Goal: Task Accomplishment & Management: Complete application form

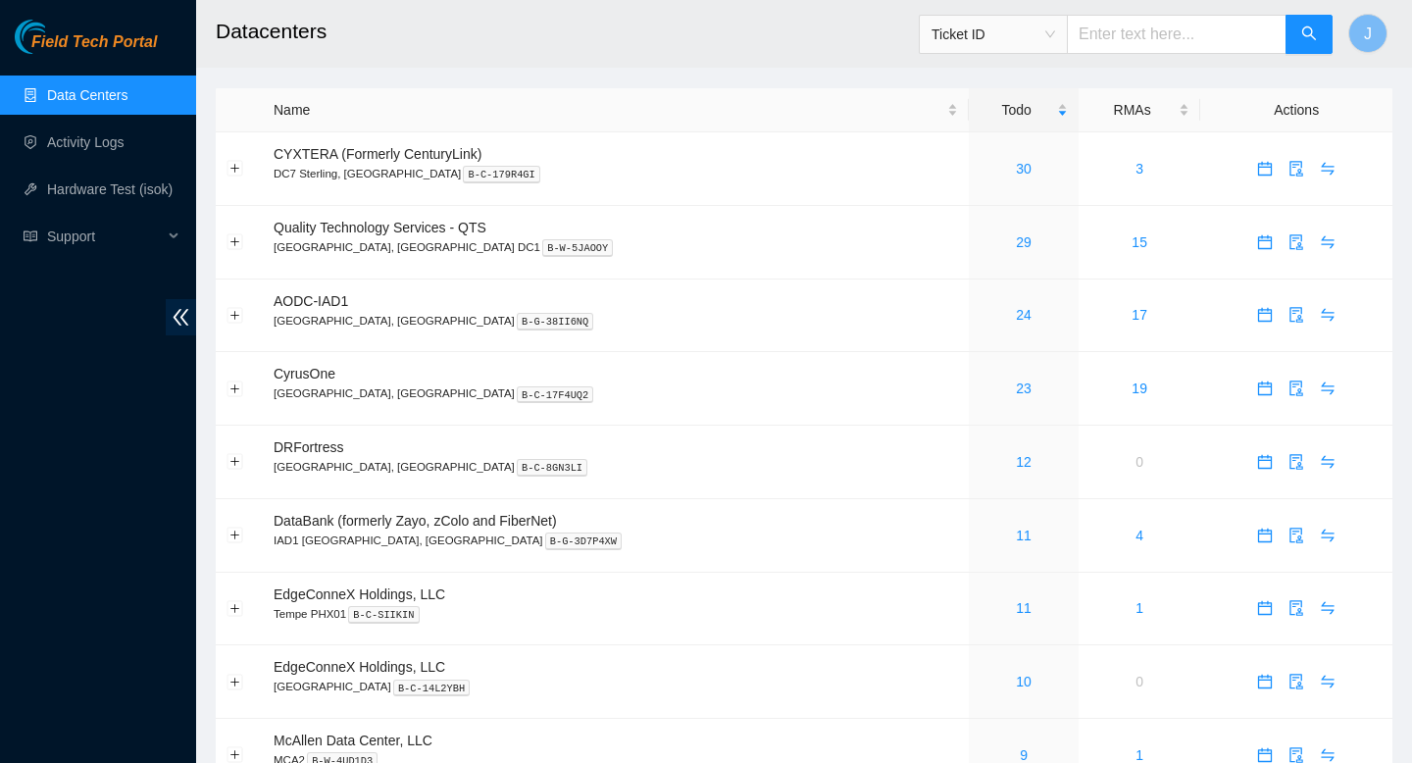
click at [70, 98] on link "Data Centers" at bounding box center [87, 95] width 80 height 16
click at [1016, 321] on link "24" at bounding box center [1024, 315] width 16 height 16
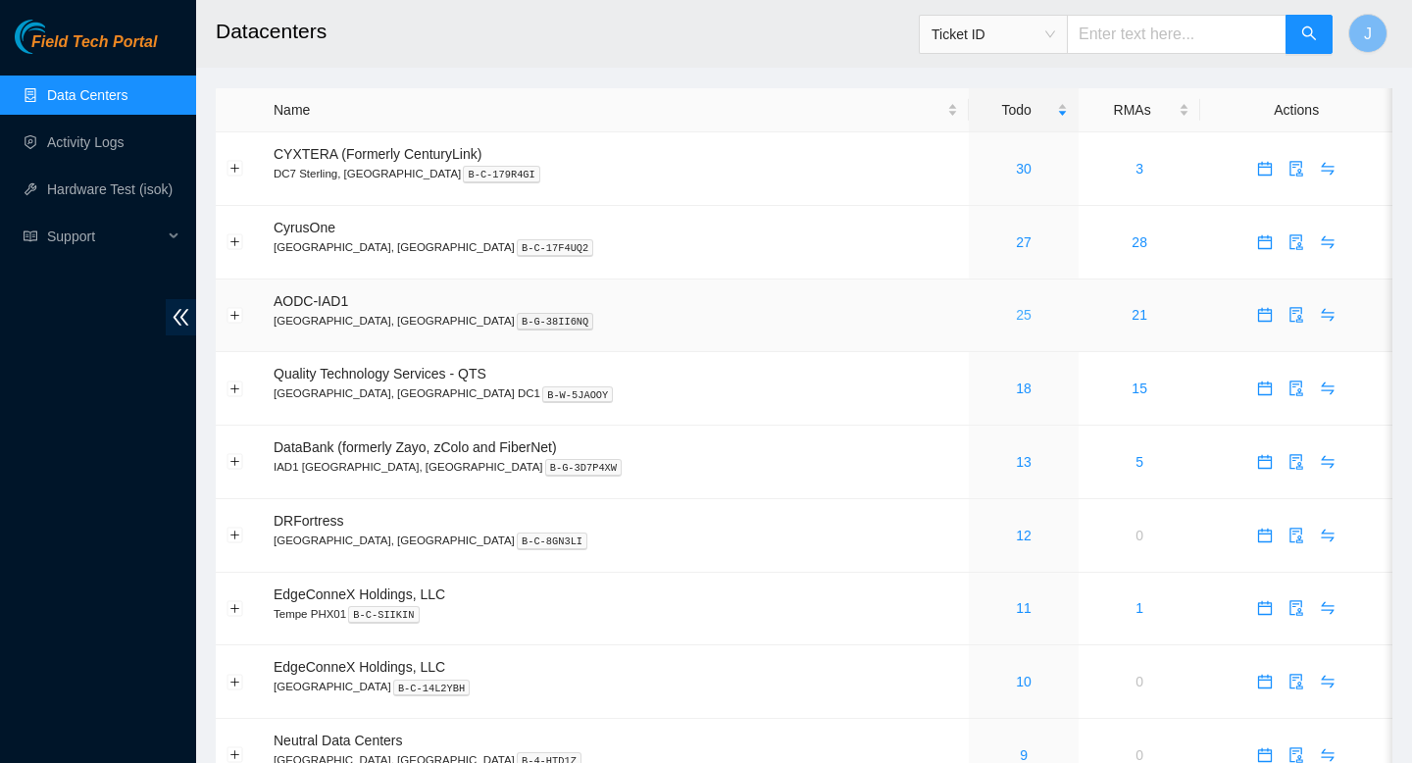
click at [1016, 321] on link "25" at bounding box center [1024, 315] width 16 height 16
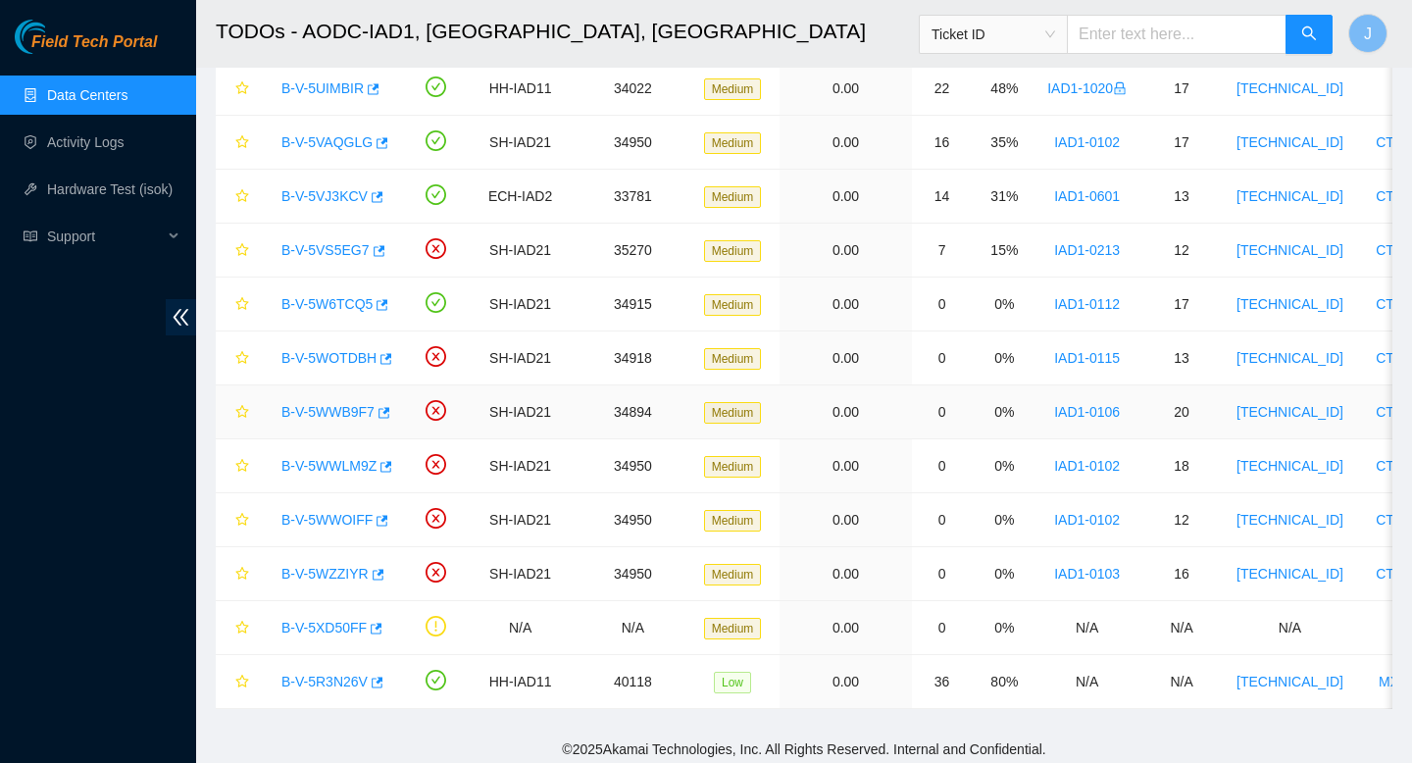
scroll to position [803, 0]
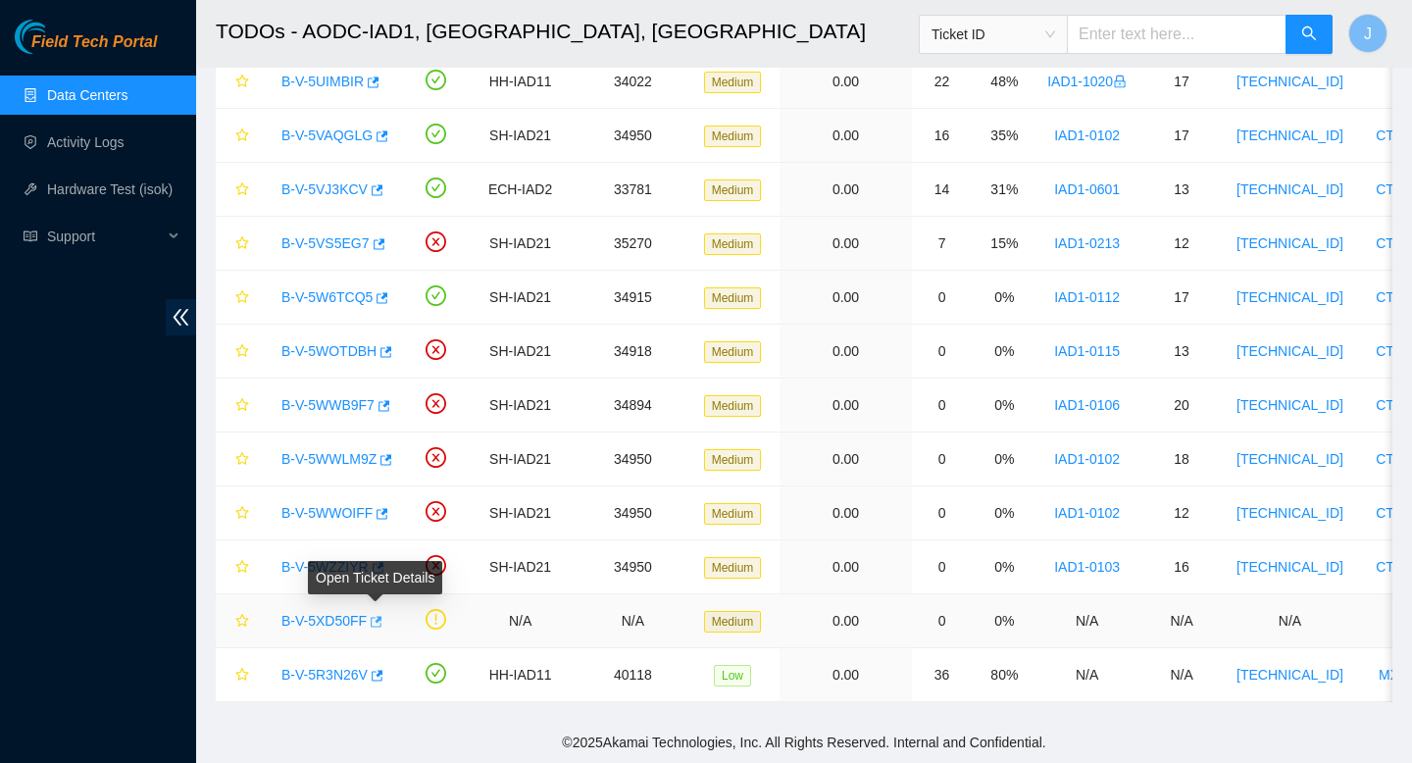
click at [378, 628] on span "button" at bounding box center [375, 623] width 14 height 16
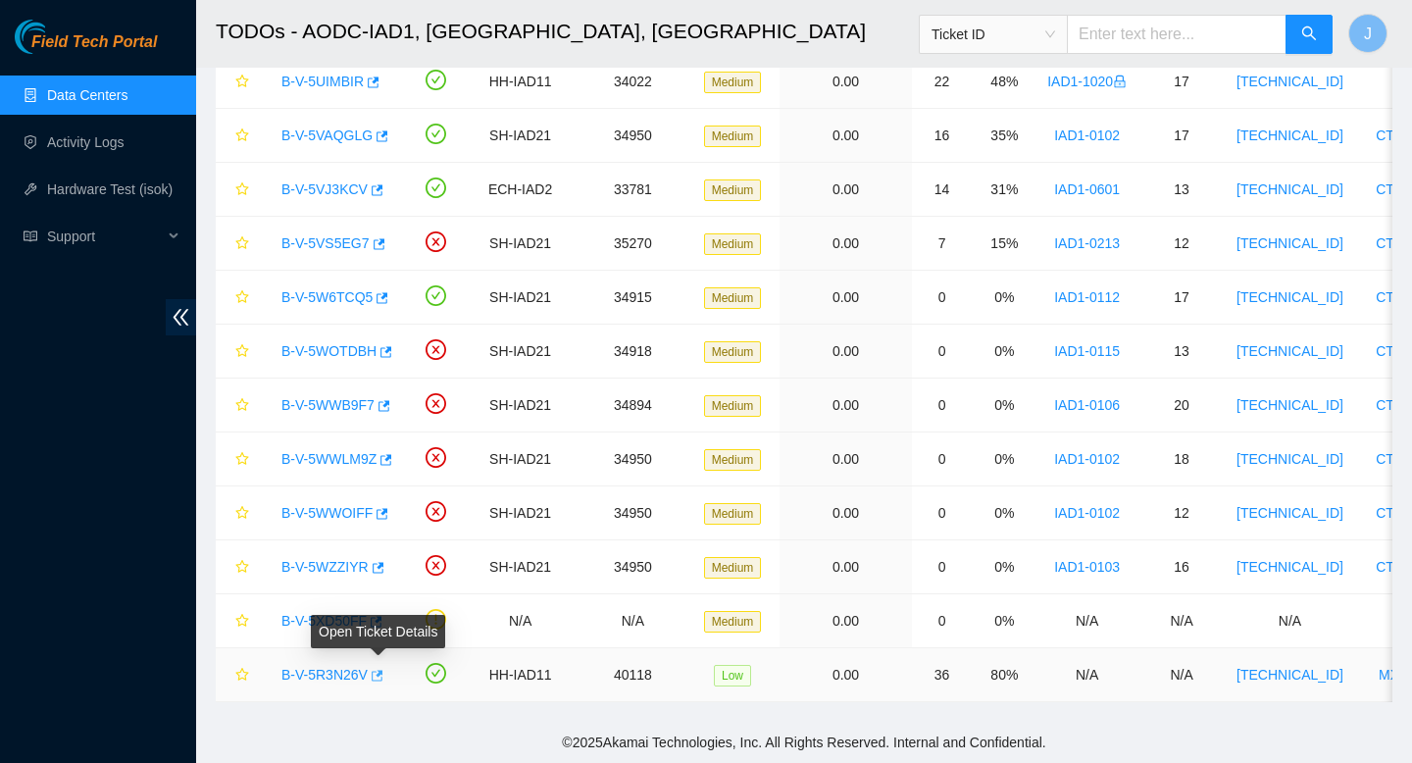
click at [381, 681] on icon "button" at bounding box center [376, 676] width 14 height 14
click at [380, 681] on icon "button" at bounding box center [376, 676] width 14 height 14
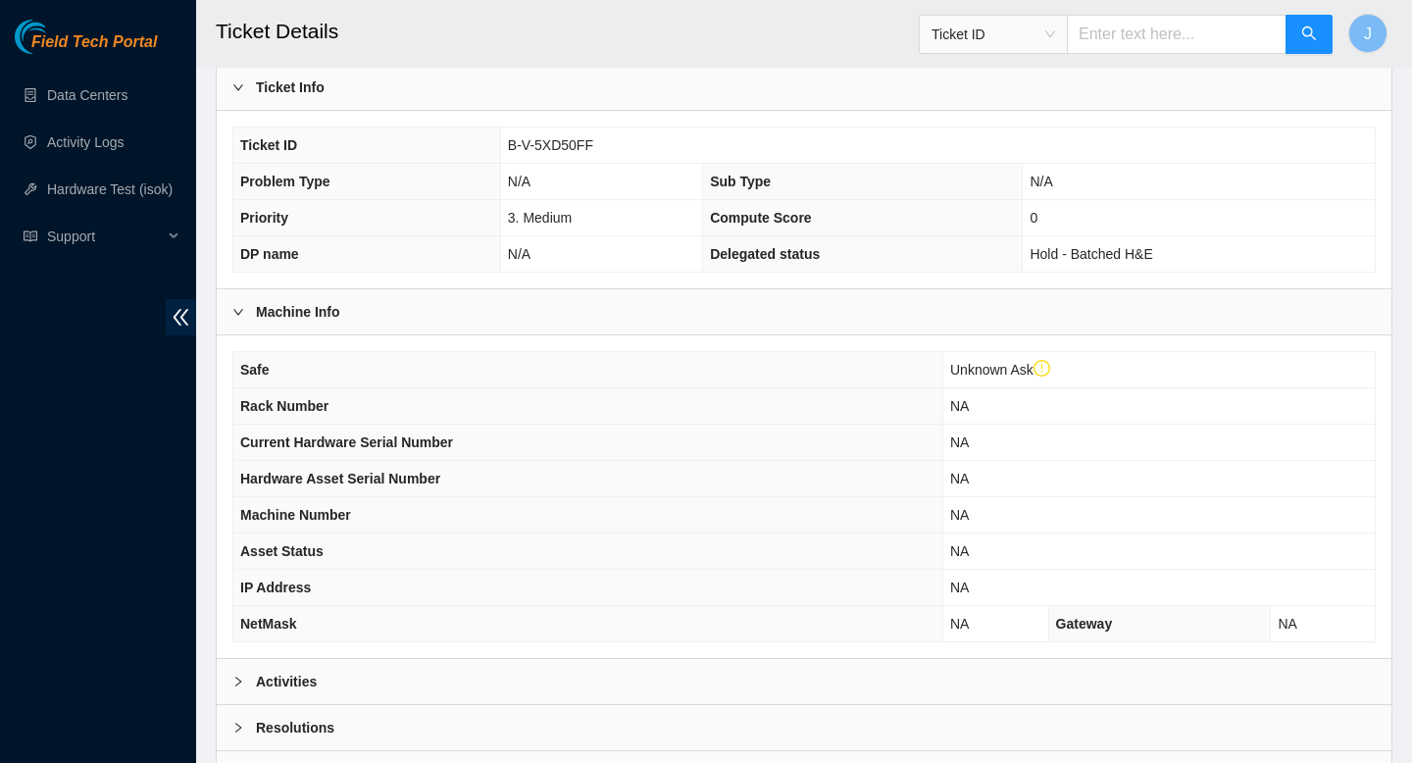
scroll to position [605, 0]
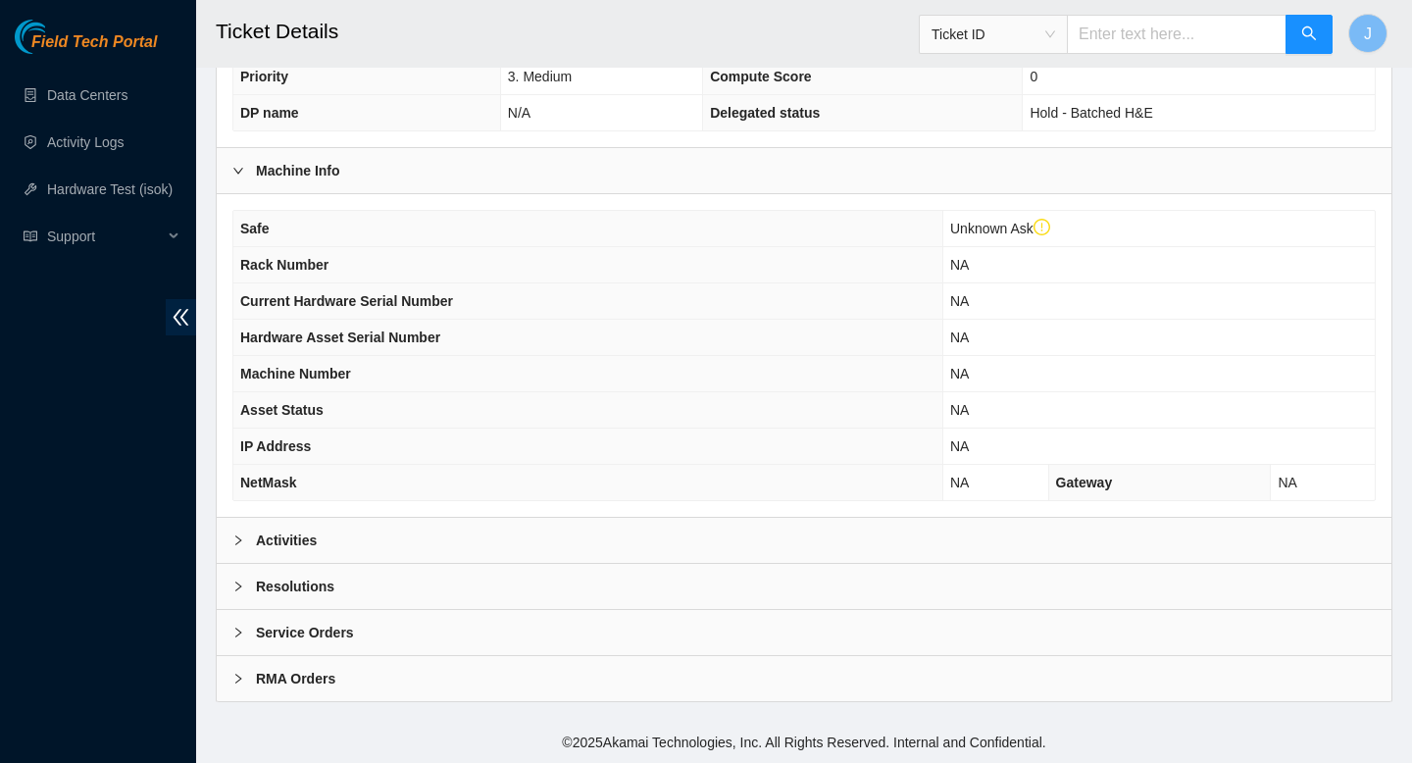
click at [796, 537] on div "Activities" at bounding box center [804, 540] width 1174 height 45
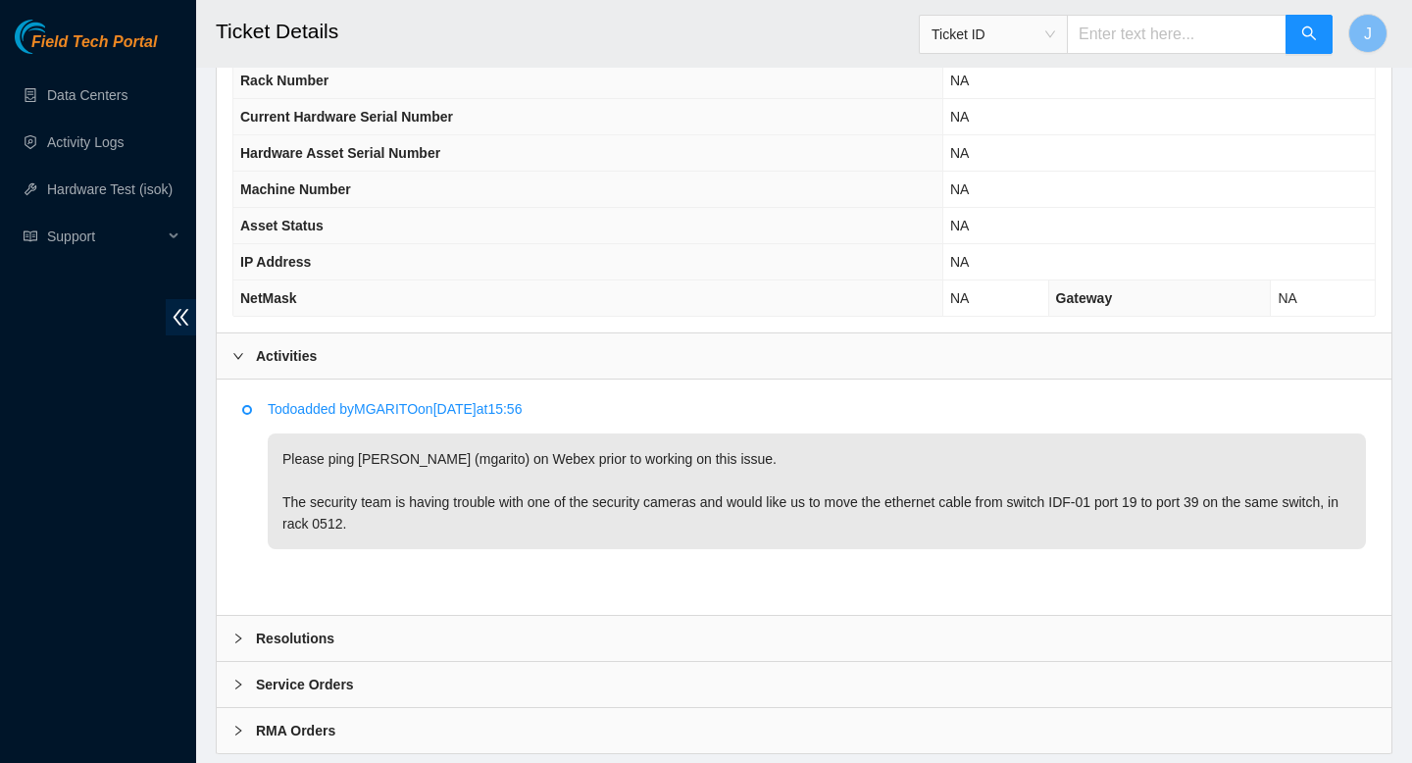
scroll to position [791, 0]
click at [368, 633] on div "Resolutions" at bounding box center [804, 636] width 1174 height 45
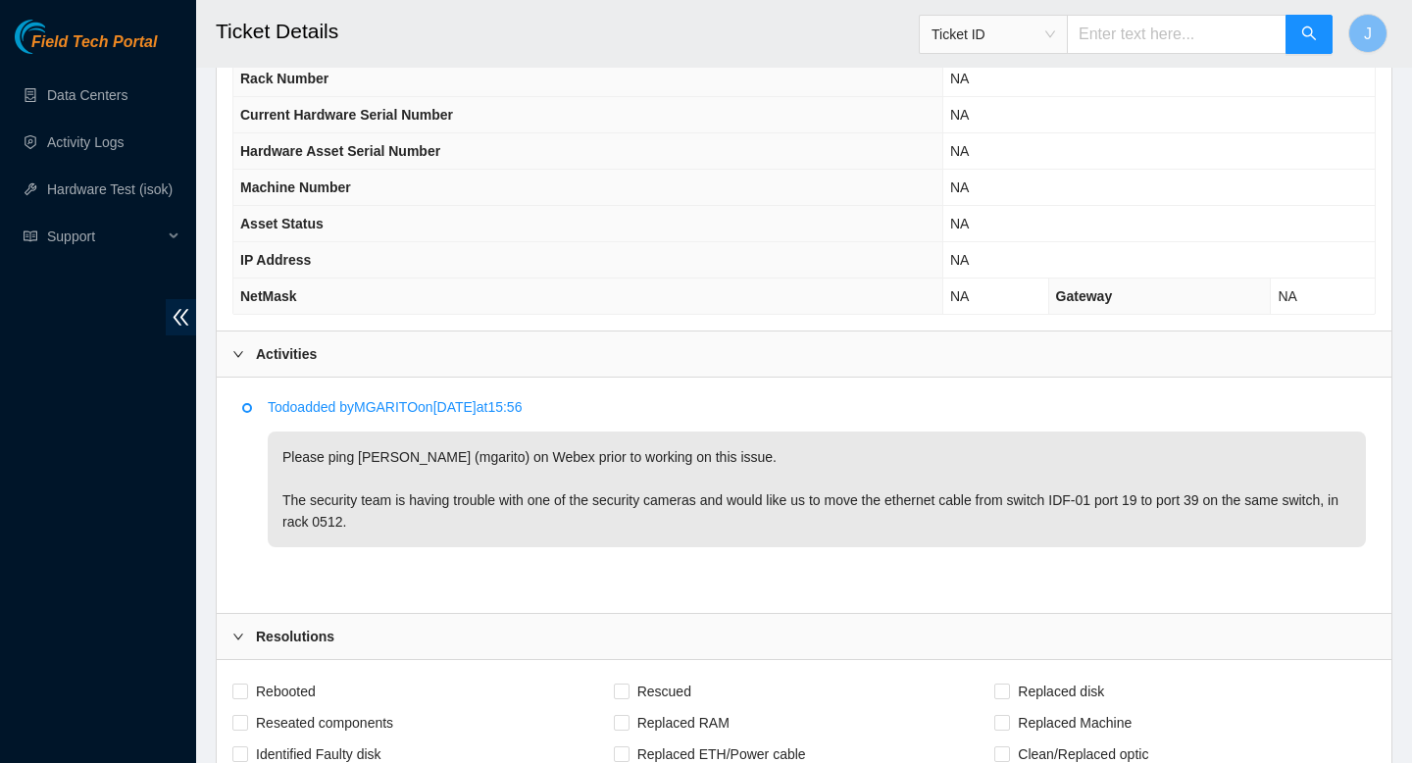
scroll to position [851, 0]
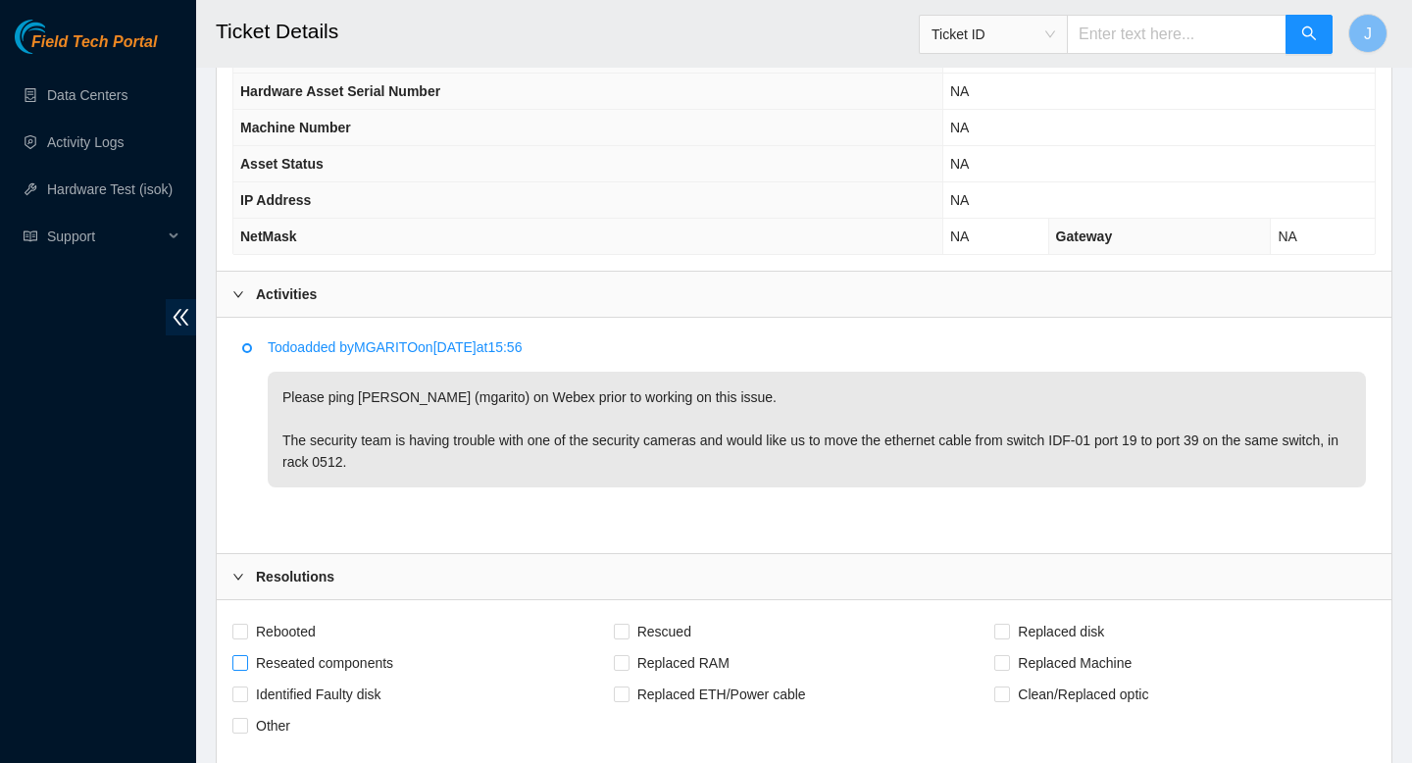
click at [235, 661] on input "Reseated components" at bounding box center [239, 662] width 14 height 14
checkbox input "true"
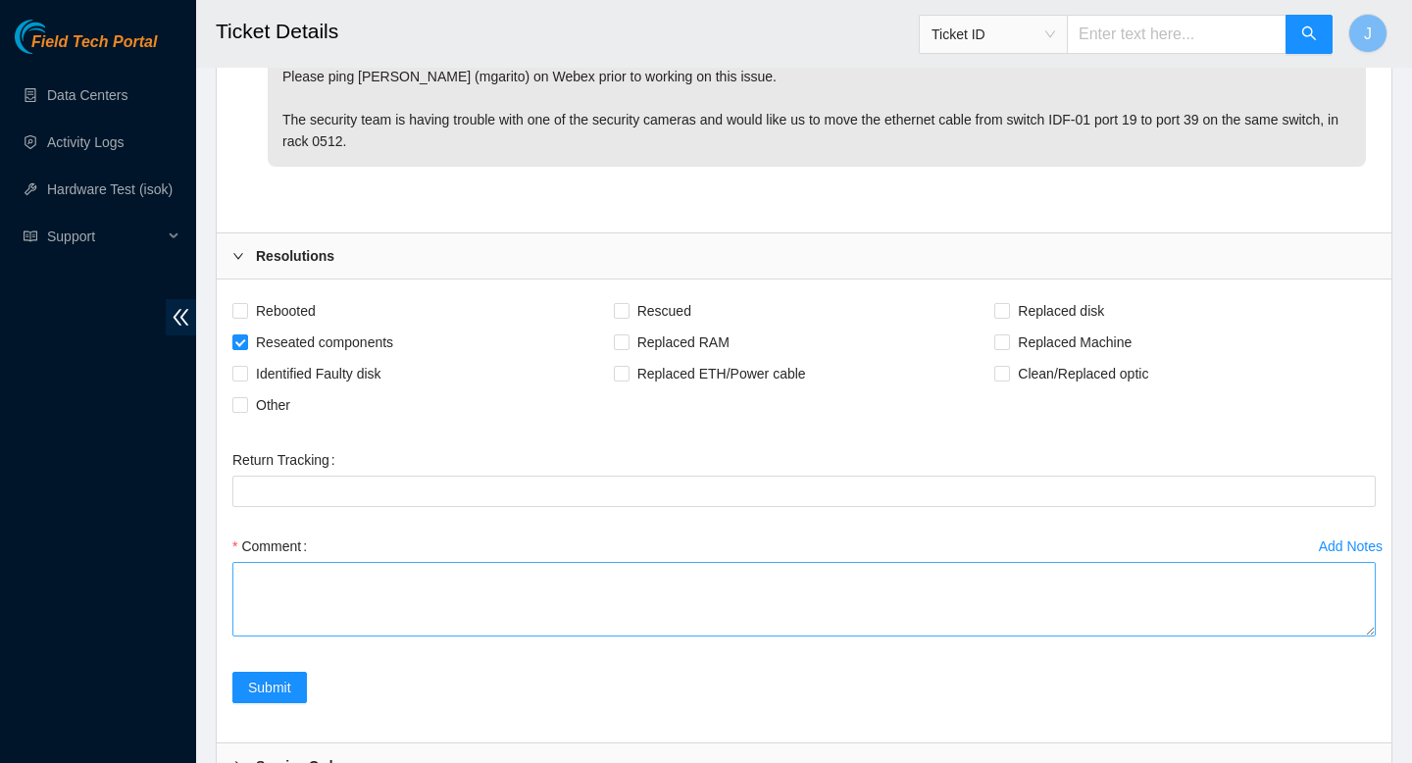
scroll to position [1206, 0]
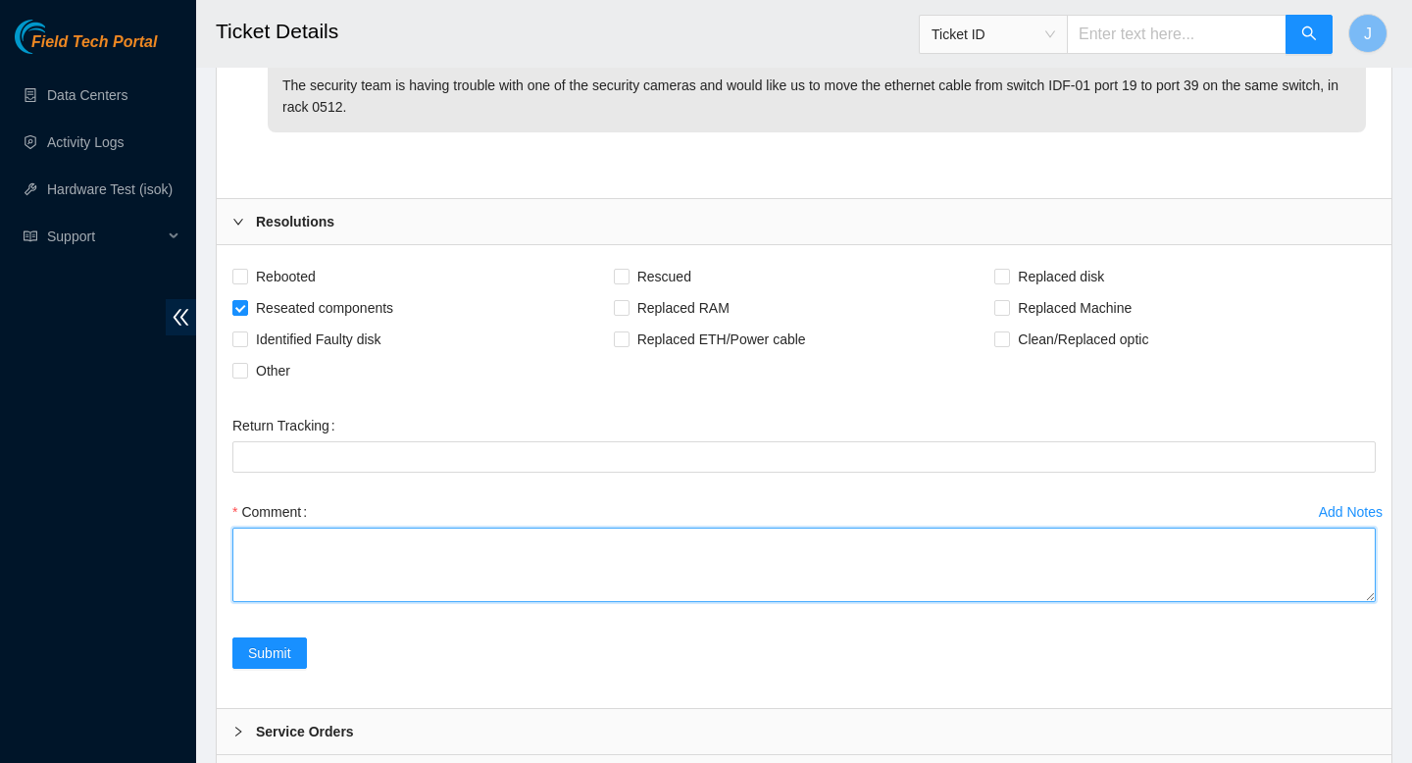
click at [579, 551] on textarea "Comment" at bounding box center [803, 564] width 1143 height 75
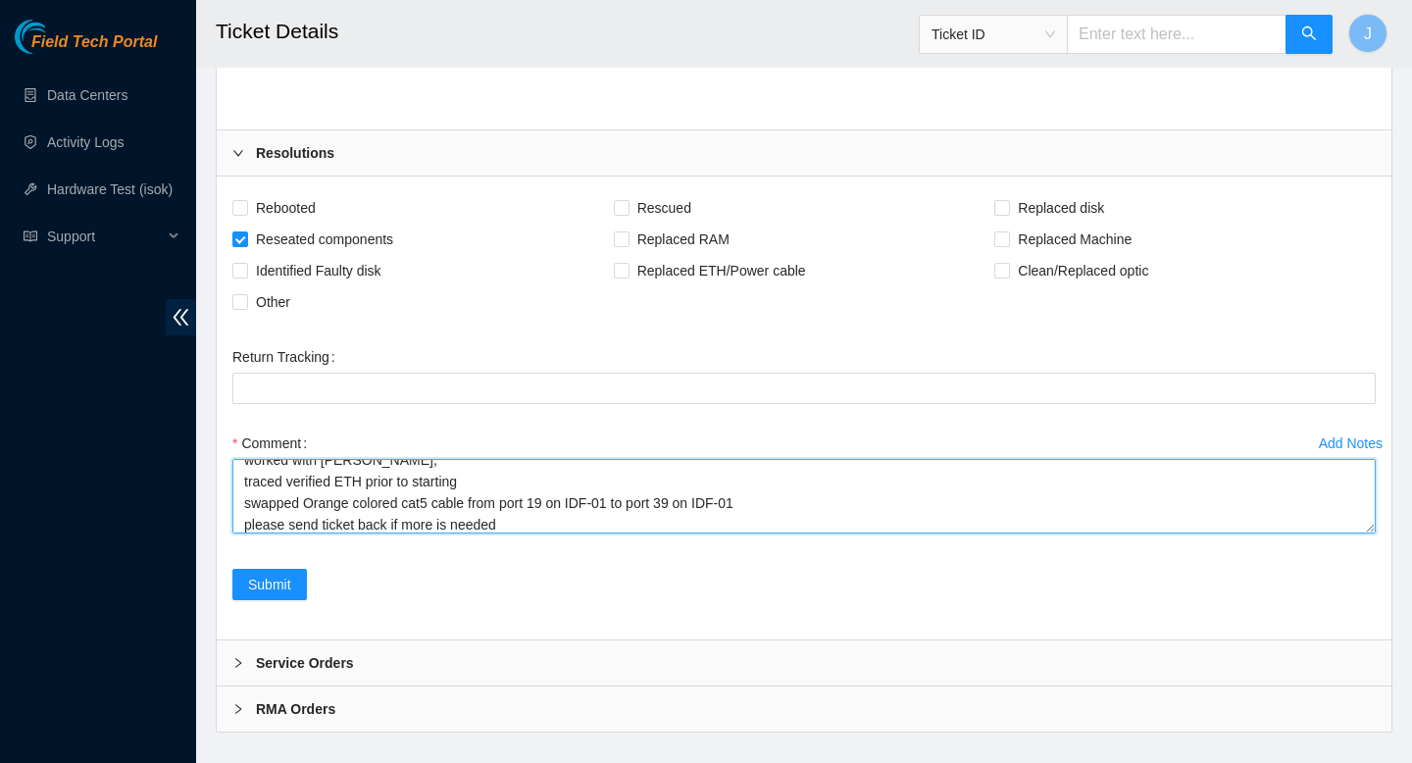
scroll to position [1281, 0]
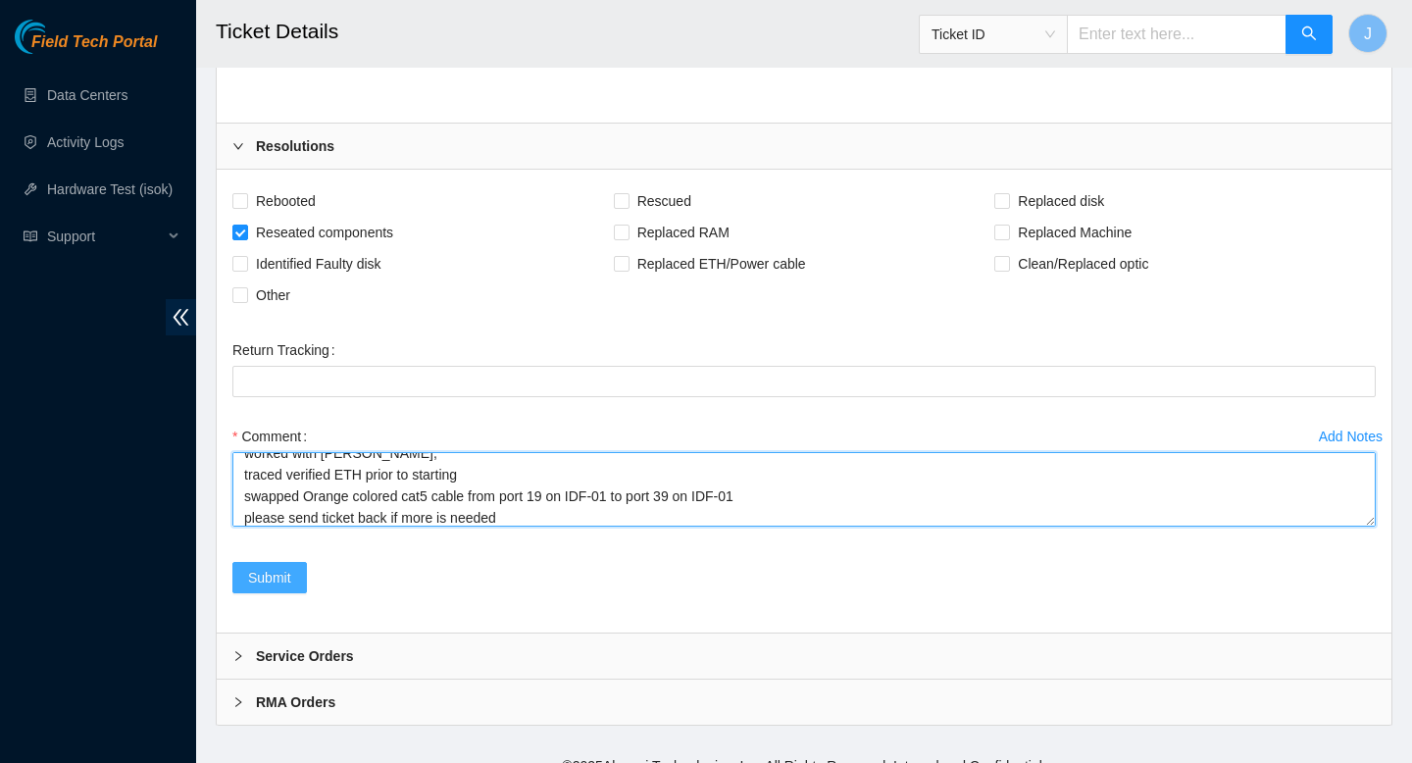
type textarea "worked with M Garito, traced verified ETH prior to starting swapped Orange colo…"
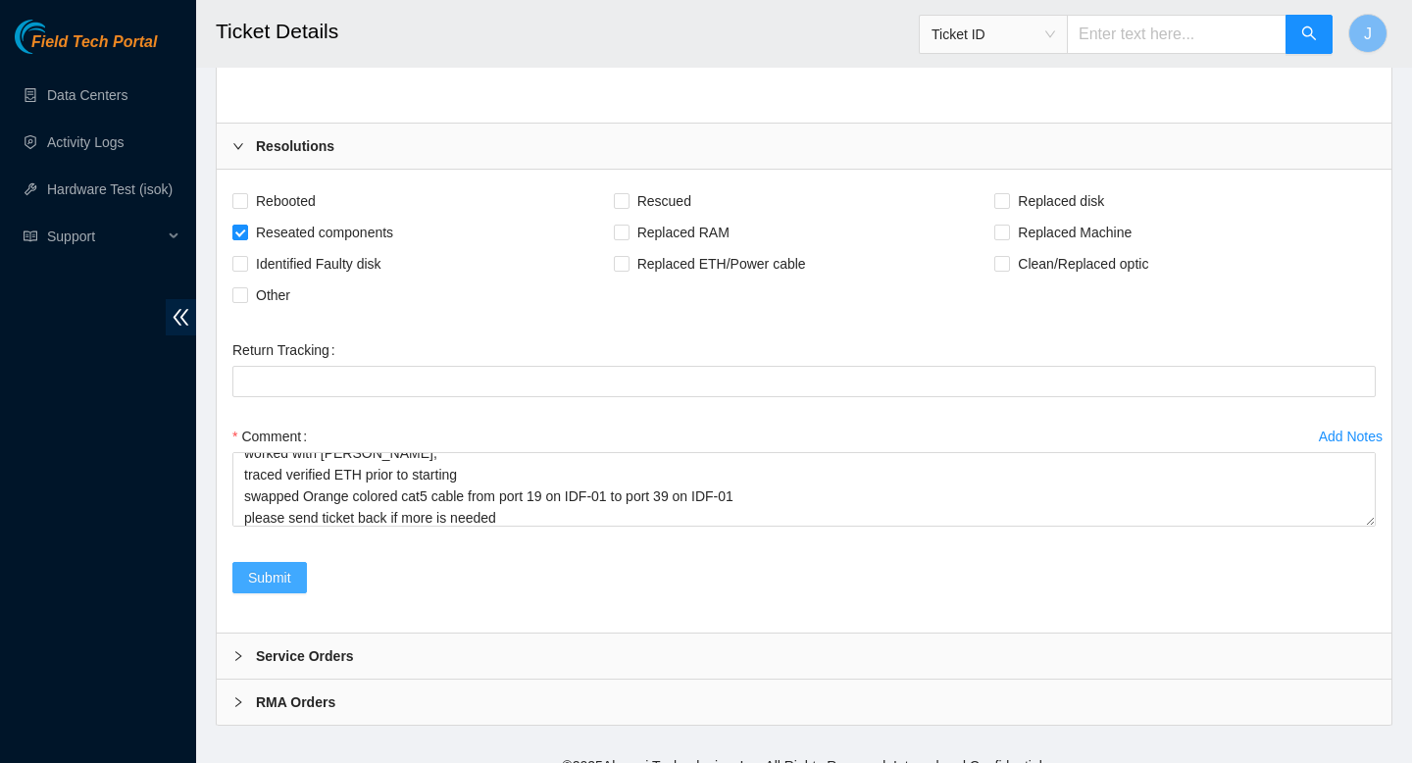
click at [244, 581] on button "Submit" at bounding box center [269, 577] width 75 height 31
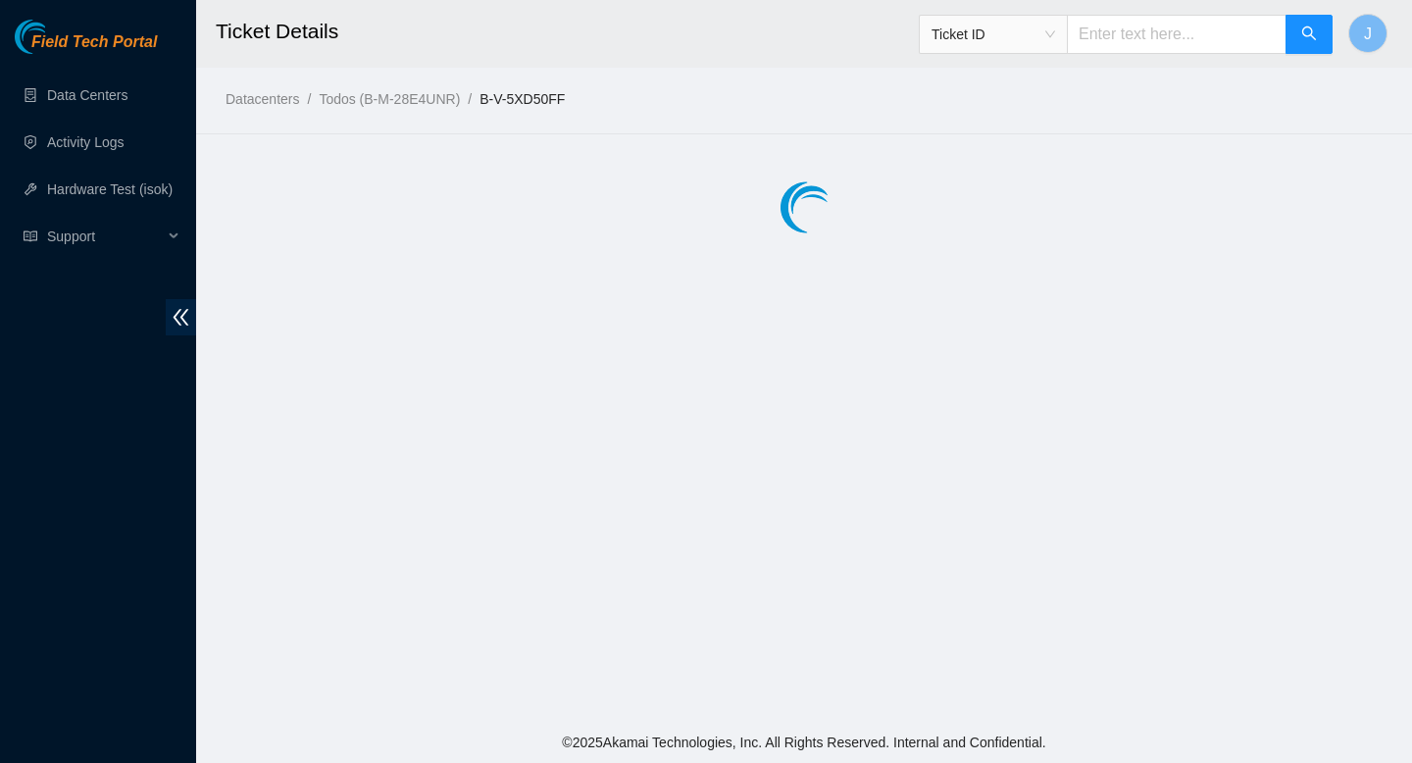
scroll to position [0, 0]
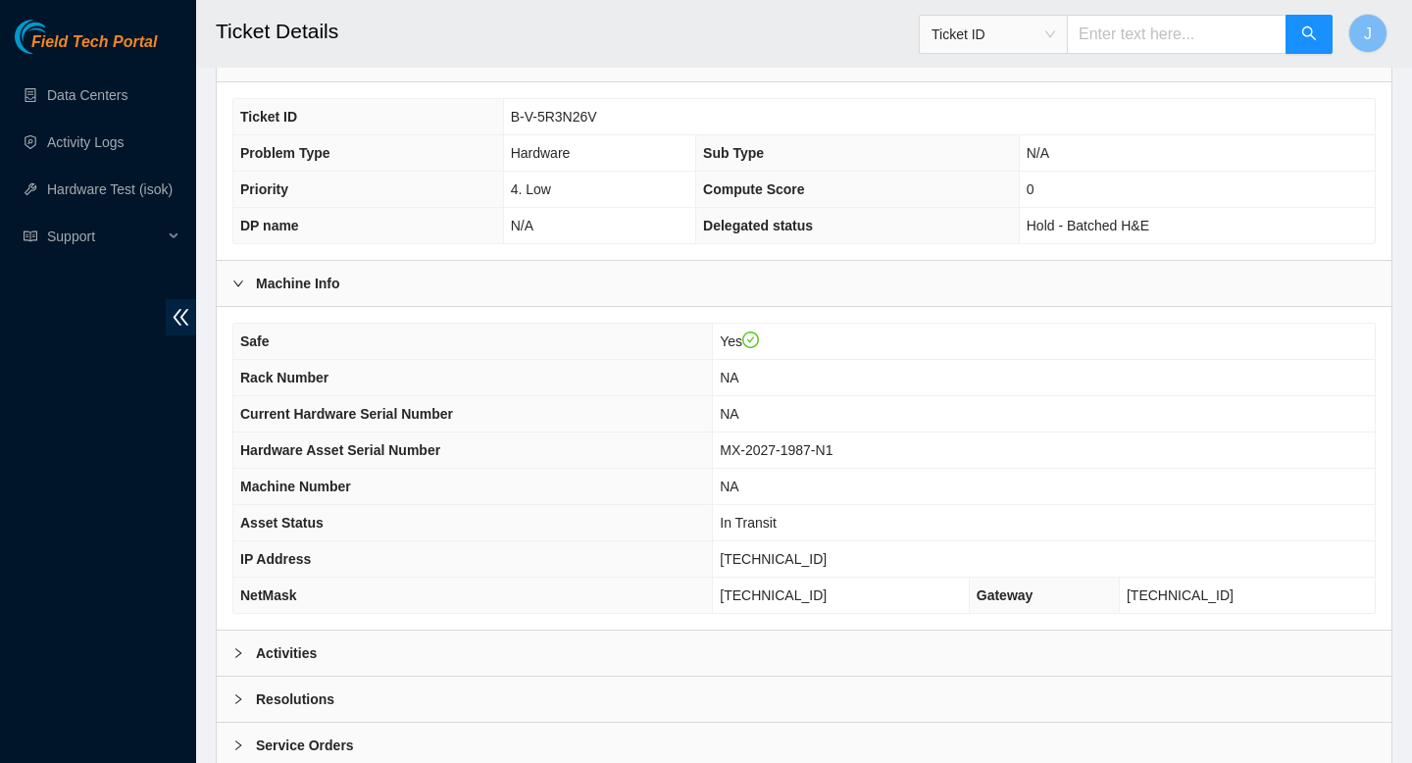
scroll to position [562, 0]
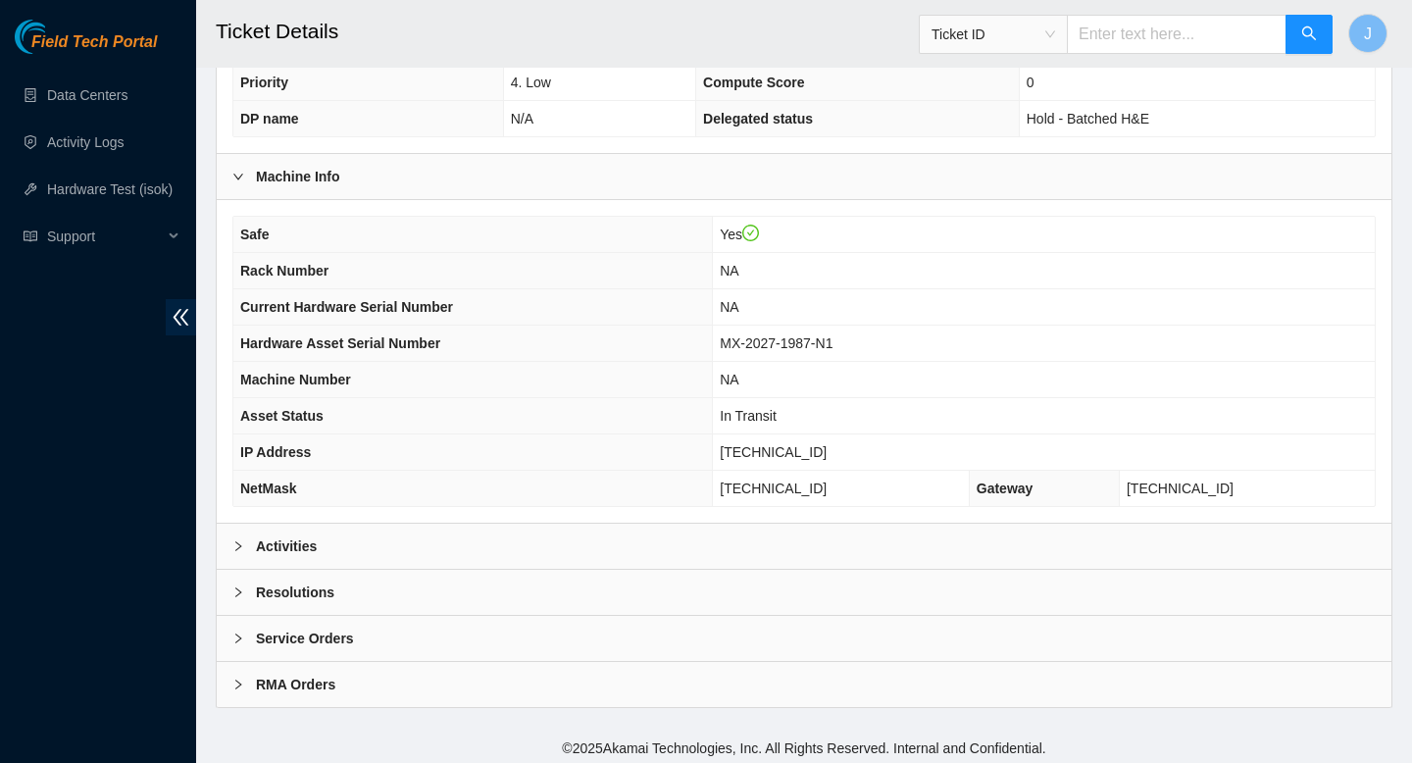
click at [450, 543] on div "Activities" at bounding box center [804, 545] width 1174 height 45
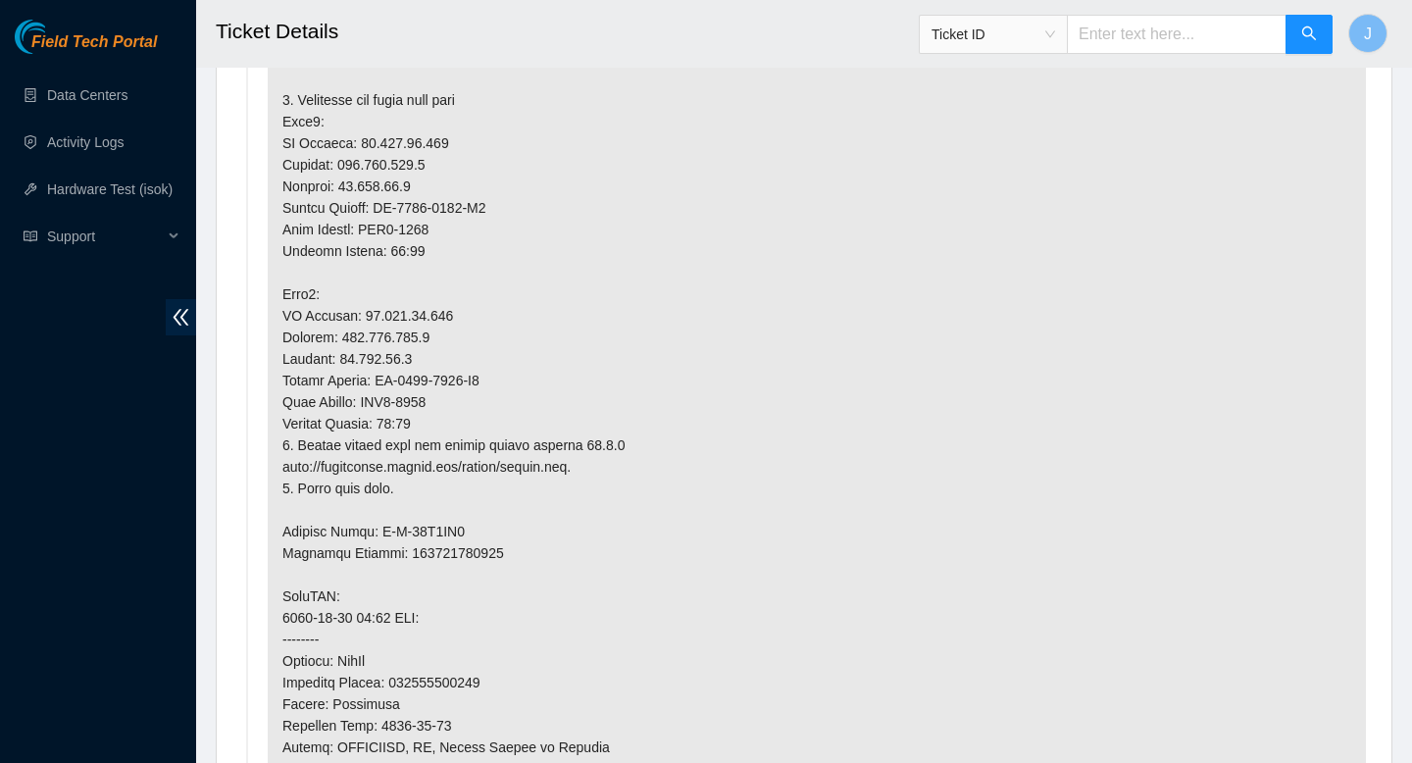
scroll to position [1265, 0]
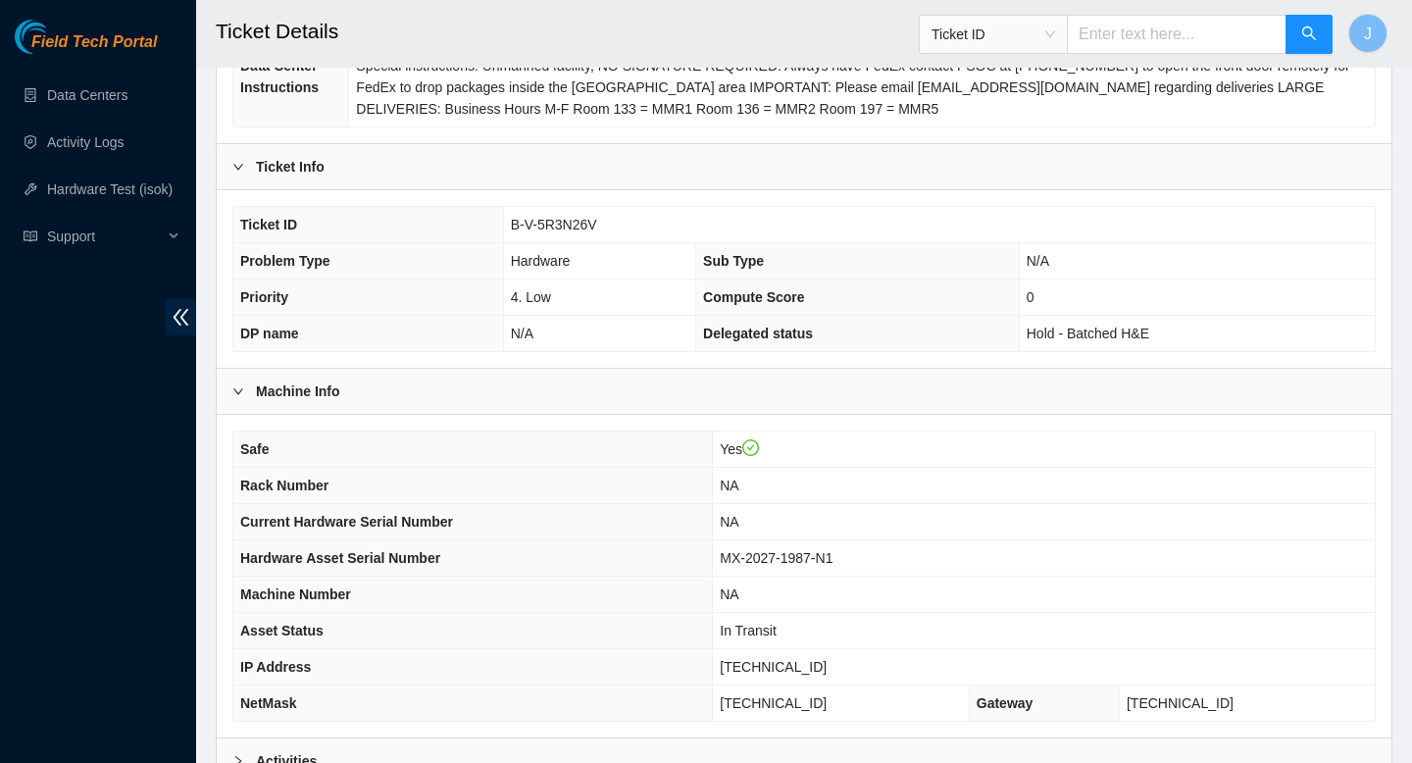
scroll to position [568, 0]
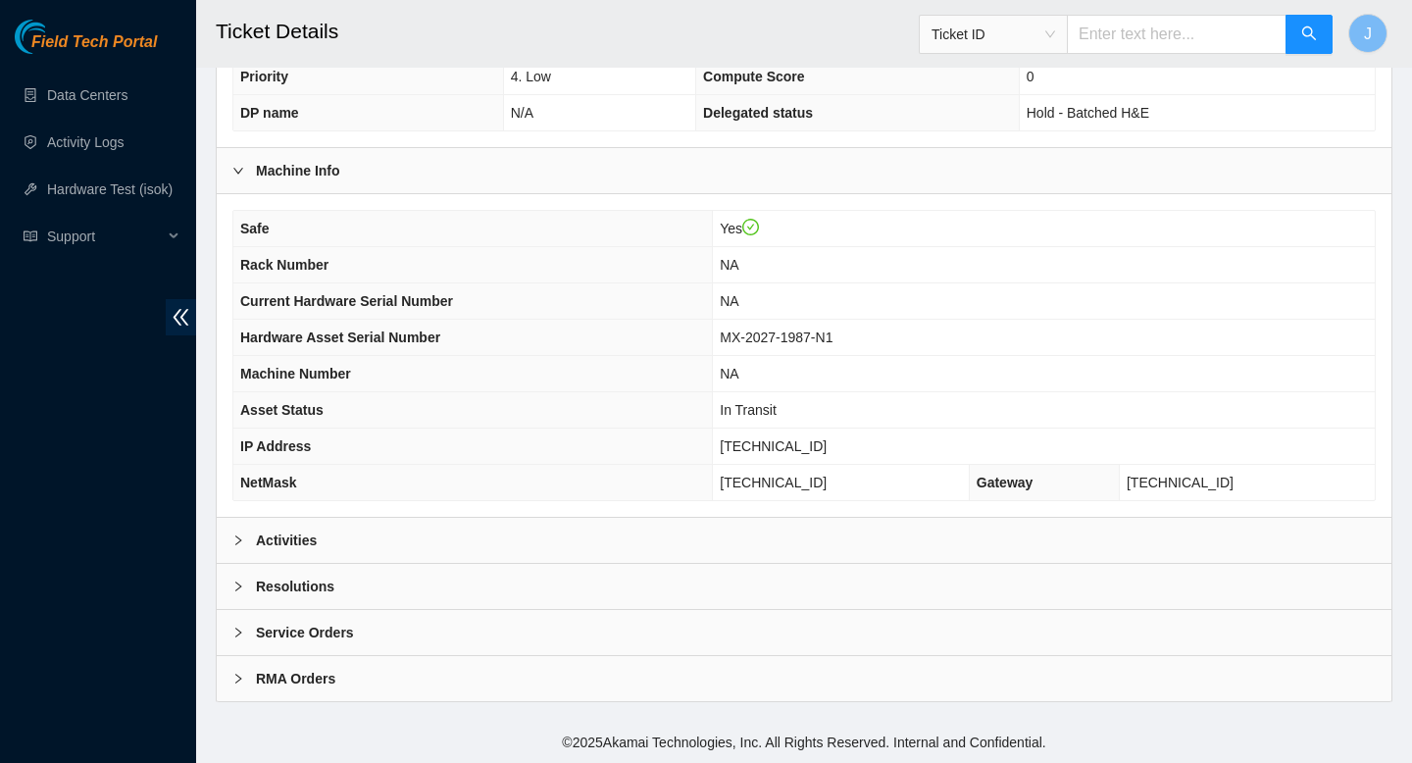
click at [492, 542] on div "Activities" at bounding box center [804, 540] width 1174 height 45
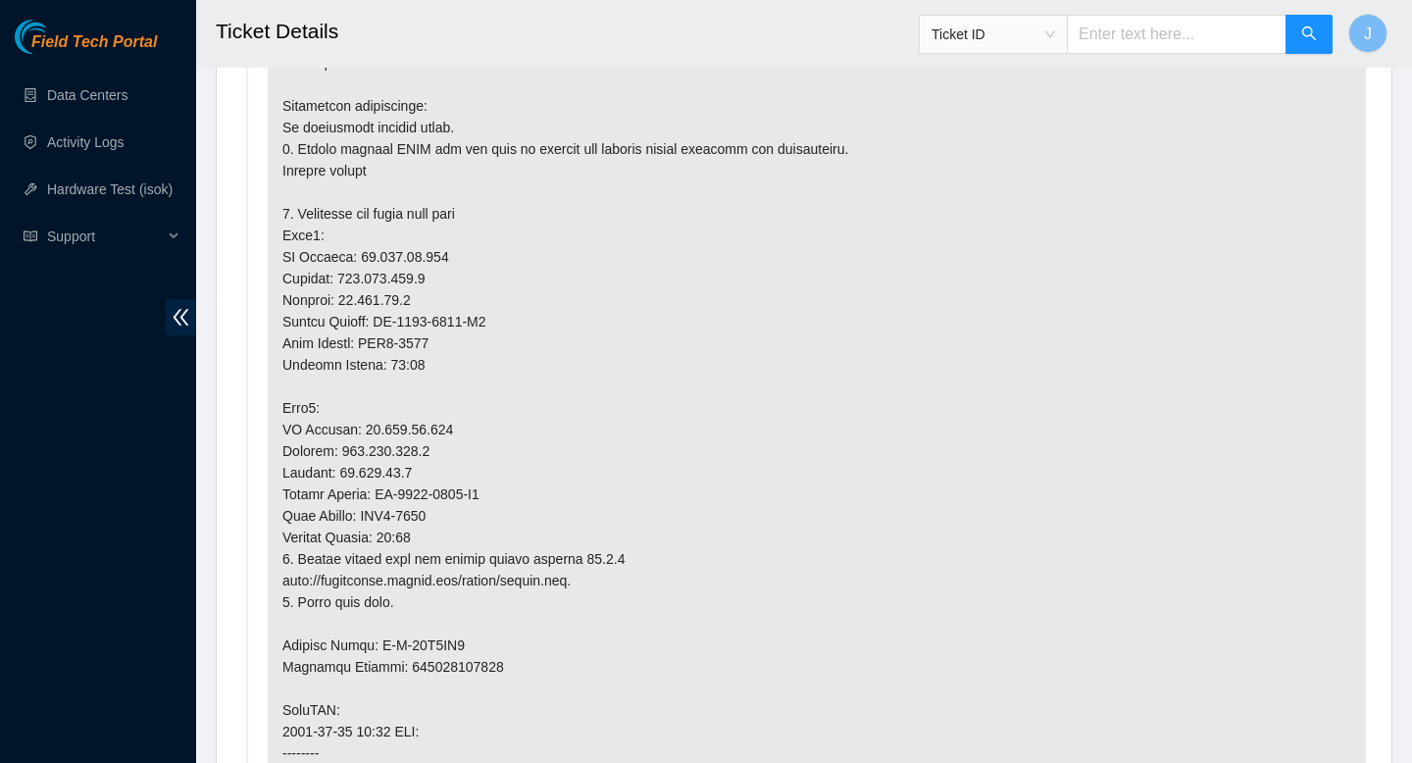
scroll to position [1144, 0]
